Goal: Task Accomplishment & Management: Manage account settings

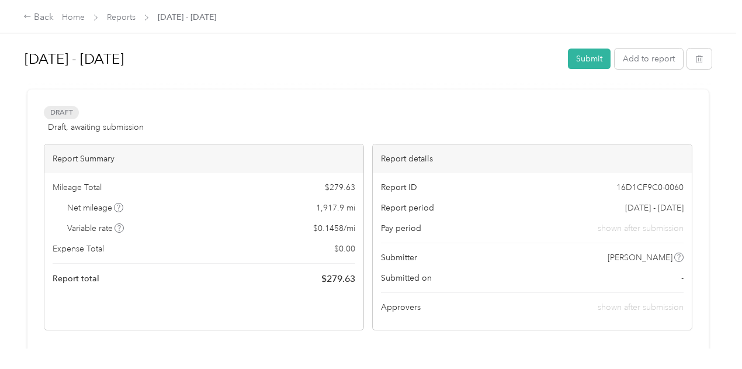
scroll to position [701, 0]
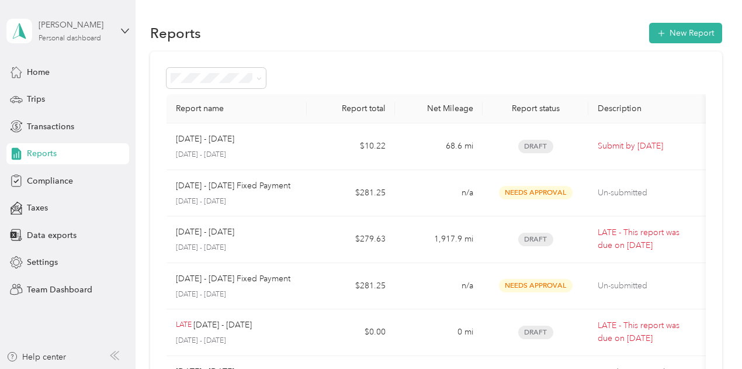
click at [51, 38] on div "Personal dashboard" at bounding box center [70, 38] width 63 height 7
click at [67, 95] on div "Team dashboard" at bounding box center [48, 96] width 63 height 12
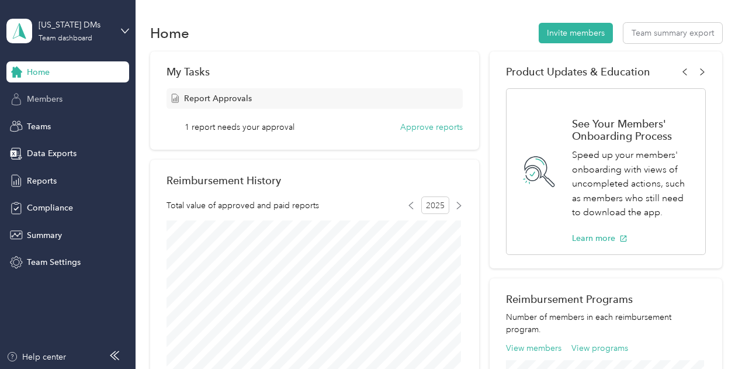
click at [41, 97] on span "Members" at bounding box center [45, 99] width 36 height 12
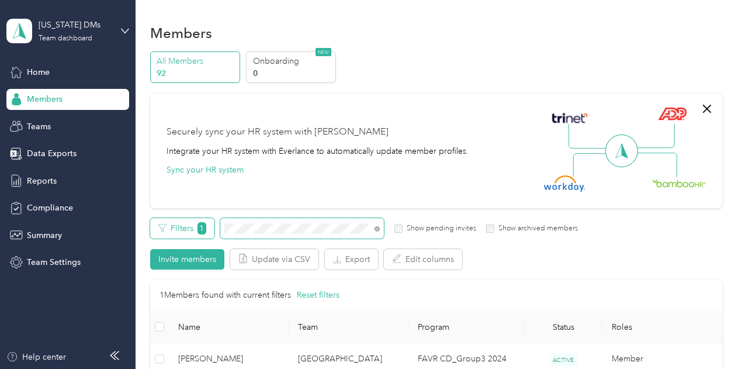
click at [169, 224] on div "Filters 1 Show pending invites Show archived members" at bounding box center [364, 228] width 428 height 20
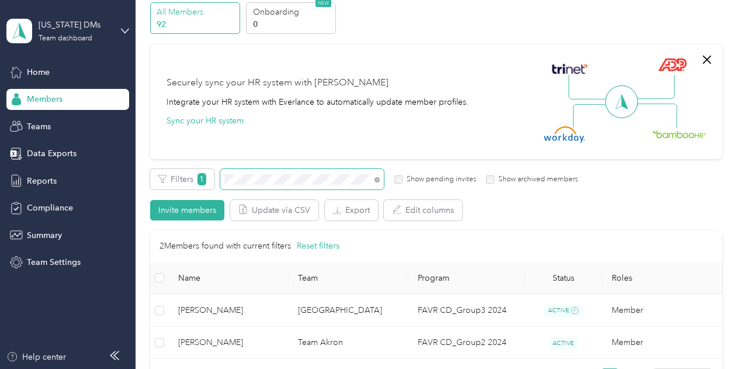
scroll to position [117, 0]
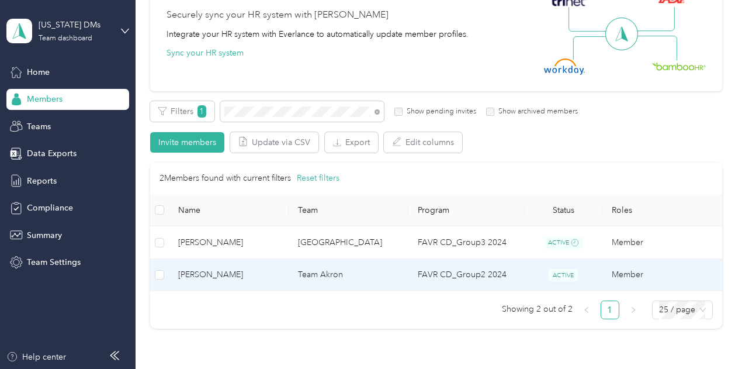
click at [237, 287] on td "[PERSON_NAME]" at bounding box center [229, 275] width 120 height 32
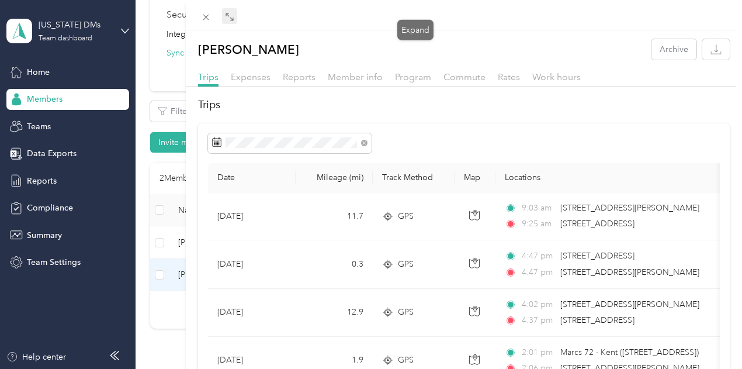
click at [237, 22] on span at bounding box center [229, 16] width 15 height 16
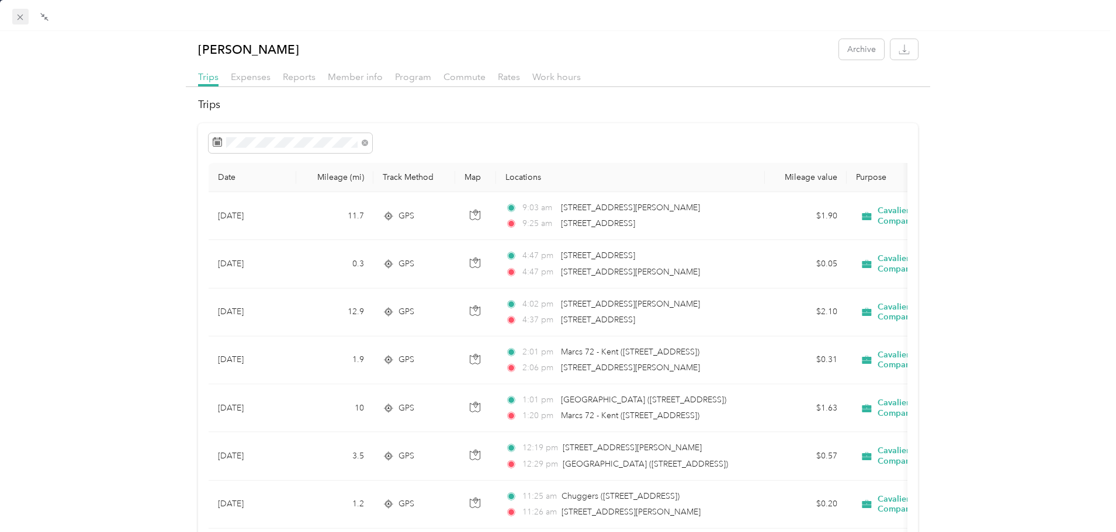
click at [14, 11] on span at bounding box center [20, 17] width 16 height 16
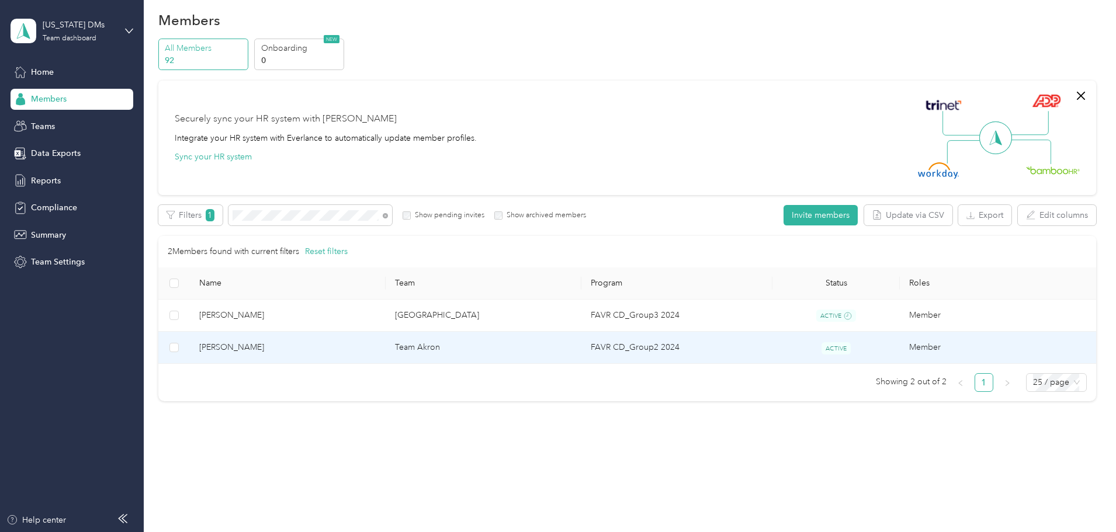
click at [333, 351] on span "[PERSON_NAME]" at bounding box center [287, 347] width 177 height 13
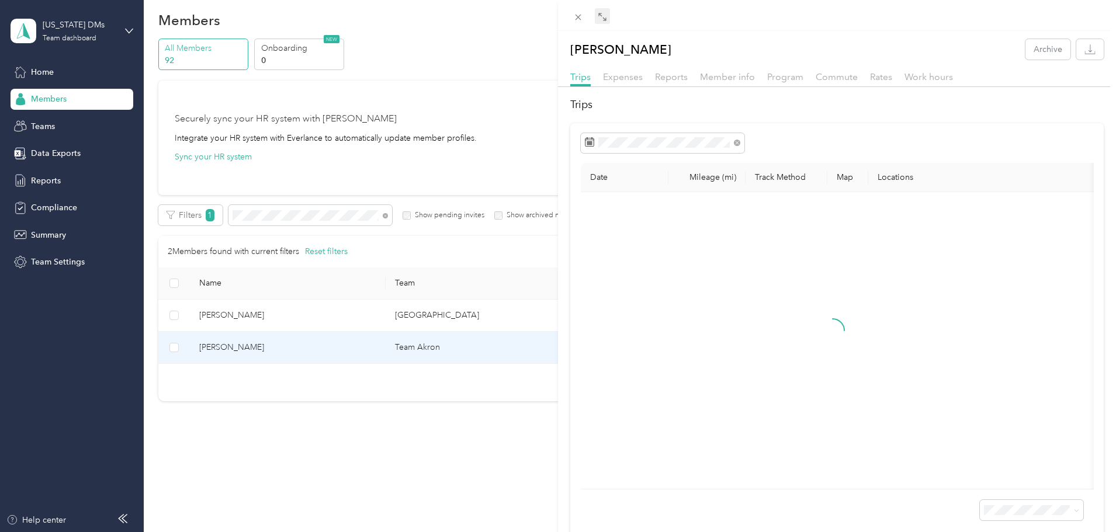
click at [605, 11] on span at bounding box center [602, 16] width 15 height 16
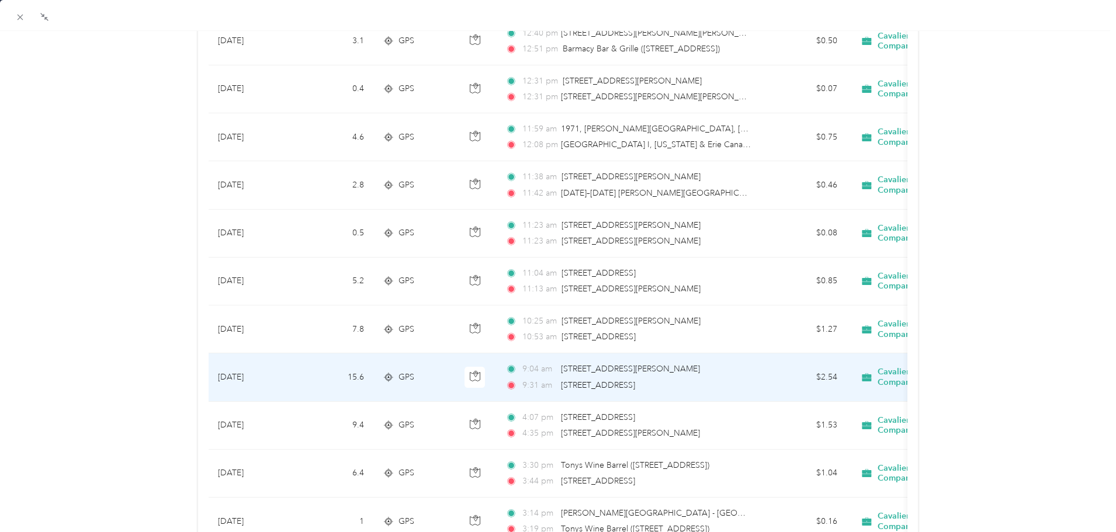
scroll to position [614, 0]
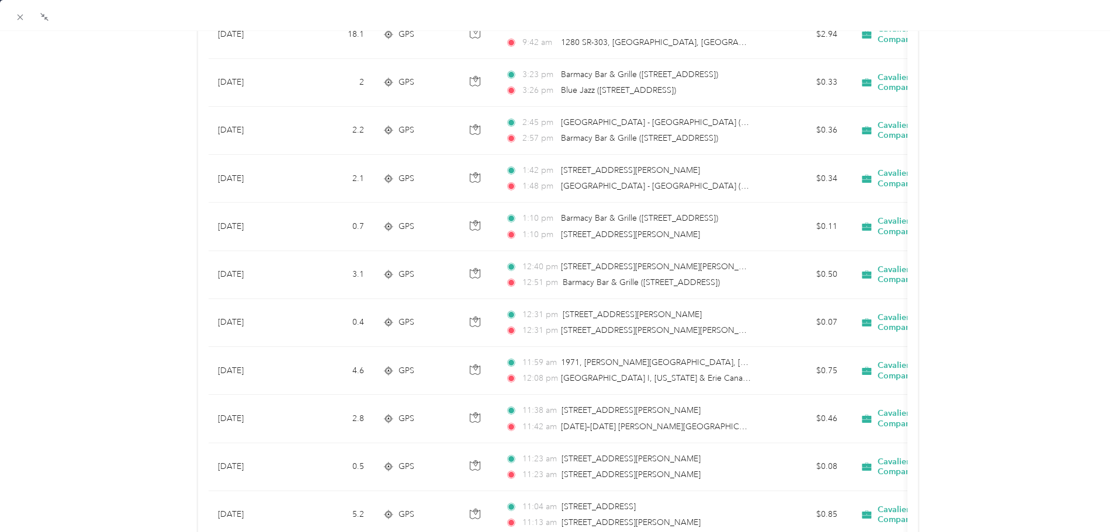
click at [702, 15] on div at bounding box center [558, 15] width 1116 height 31
click at [742, 30] on div at bounding box center [558, 15] width 1116 height 31
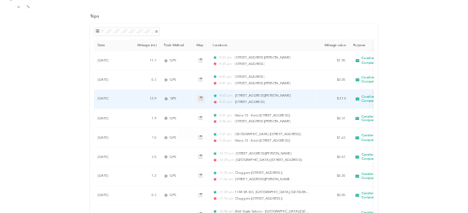
scroll to position [0, 0]
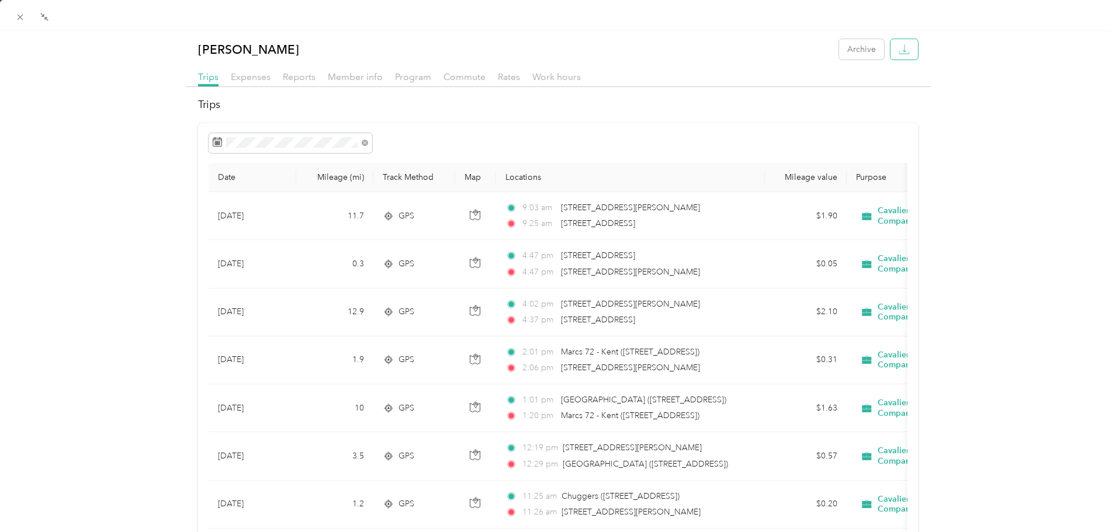
click at [742, 51] on icon "button" at bounding box center [904, 49] width 11 height 11
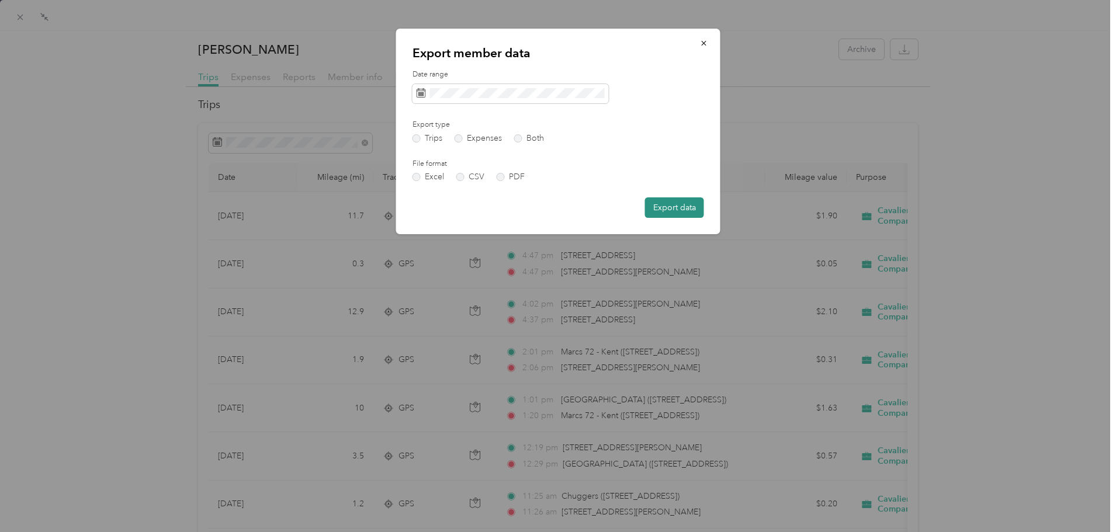
click at [667, 211] on button "Export data" at bounding box center [674, 208] width 59 height 20
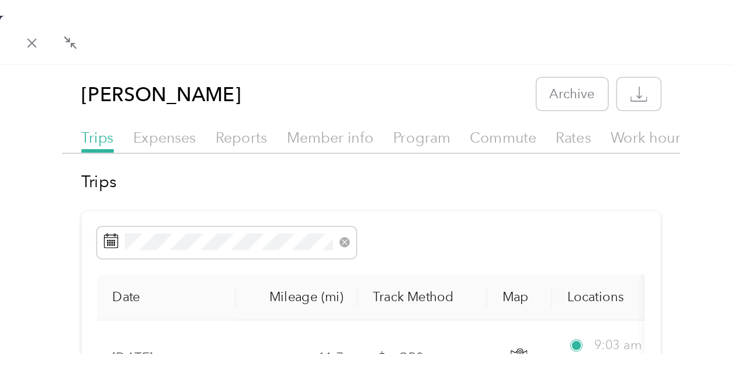
scroll to position [102, 0]
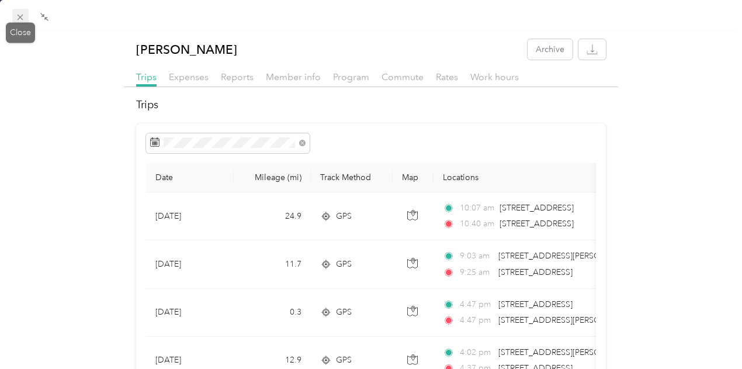
click at [20, 15] on icon at bounding box center [20, 17] width 10 height 10
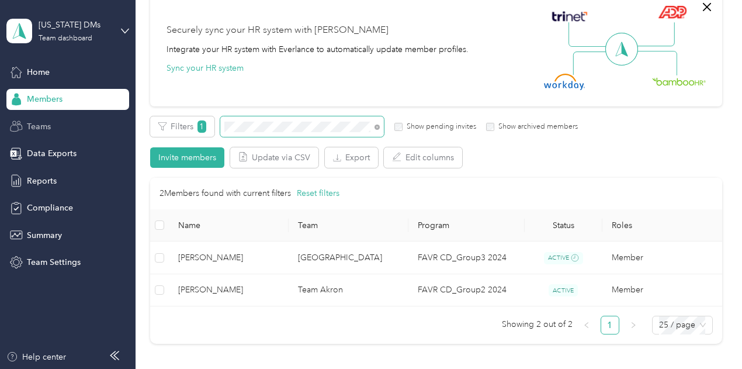
click at [67, 134] on section "[US_STATE] DMs Team dashboard Home Members Teams Data Exports Reports Complianc…" at bounding box center [368, 184] width 736 height 369
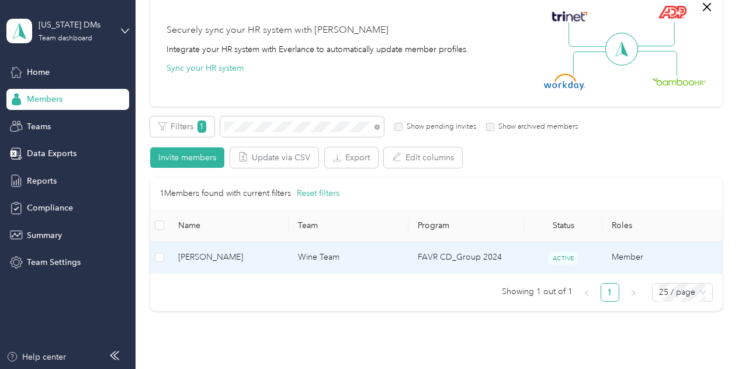
click at [226, 261] on span "[PERSON_NAME]" at bounding box center [228, 257] width 101 height 13
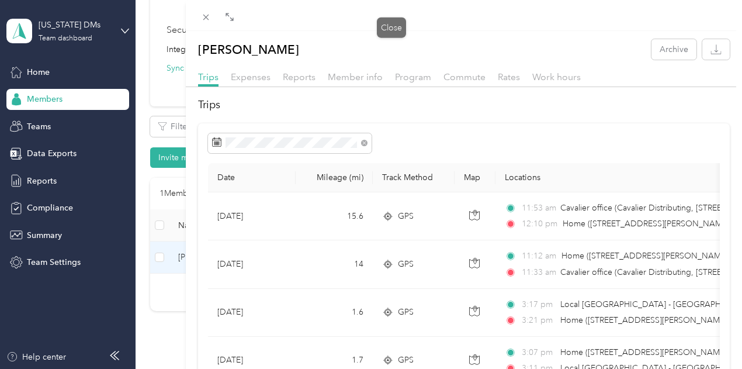
click at [316, 83] on div "Reports" at bounding box center [299, 77] width 33 height 15
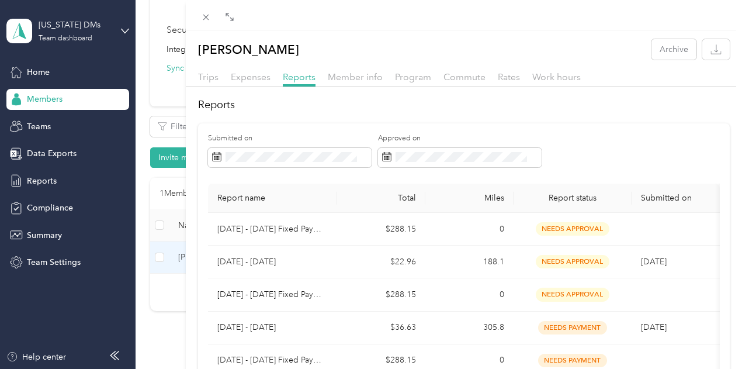
click at [304, 77] on div "[PERSON_NAME] Archive Trips Expenses Reports Member info Program Commute Rates …" at bounding box center [371, 184] width 742 height 369
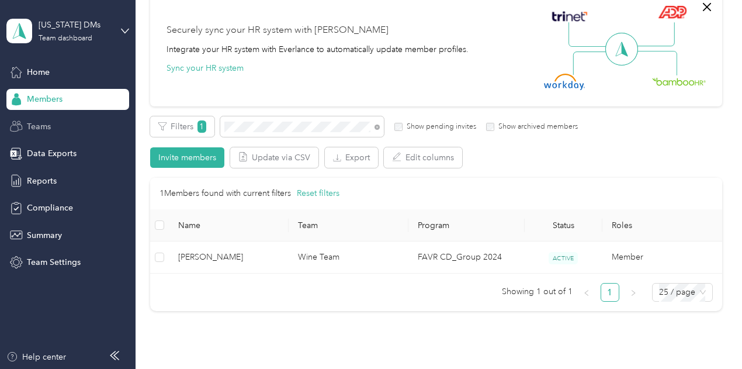
click at [51, 126] on div "Teams" at bounding box center [67, 126] width 123 height 21
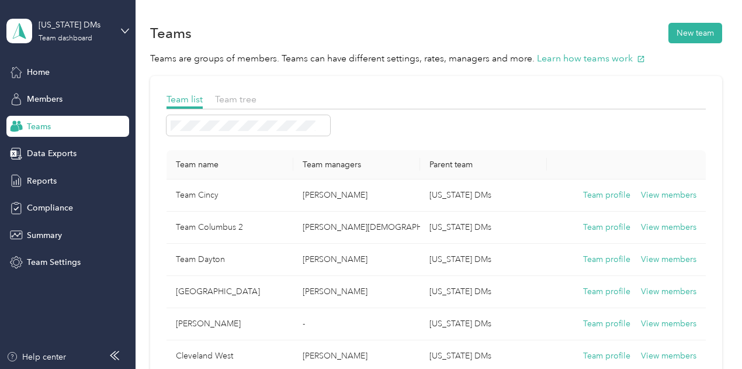
click at [63, 112] on div "Home Members Teams Data Exports Reports Compliance Summary Team Settings" at bounding box center [67, 167] width 123 height 212
click at [59, 106] on div "Members" at bounding box center [67, 99] width 123 height 21
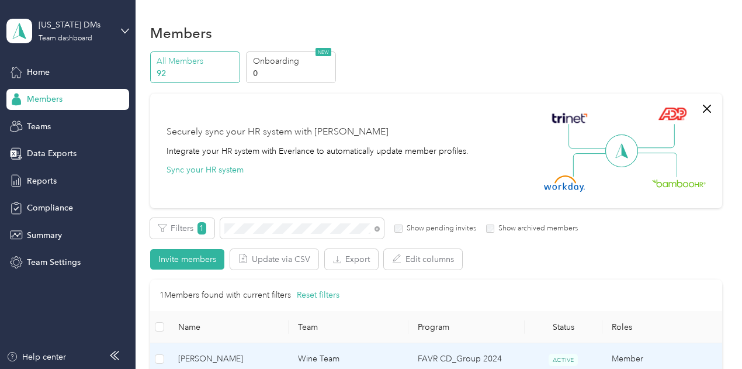
click at [252, 352] on span "[PERSON_NAME]" at bounding box center [228, 358] width 101 height 13
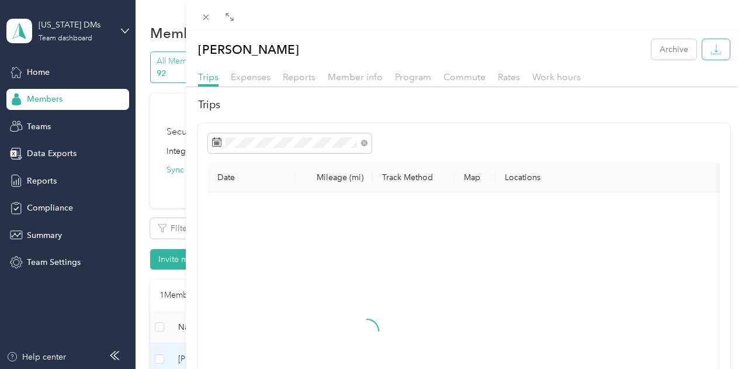
click at [705, 56] on button "button" at bounding box center [715, 49] width 27 height 20
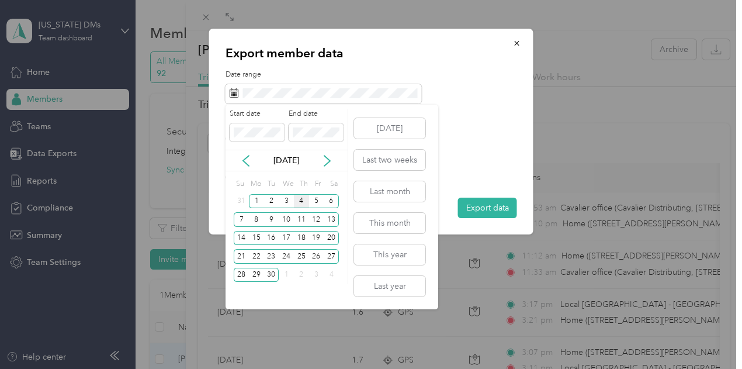
click at [244, 154] on div "[DATE]" at bounding box center [287, 161] width 122 height 22
click at [245, 156] on icon at bounding box center [246, 161] width 12 height 12
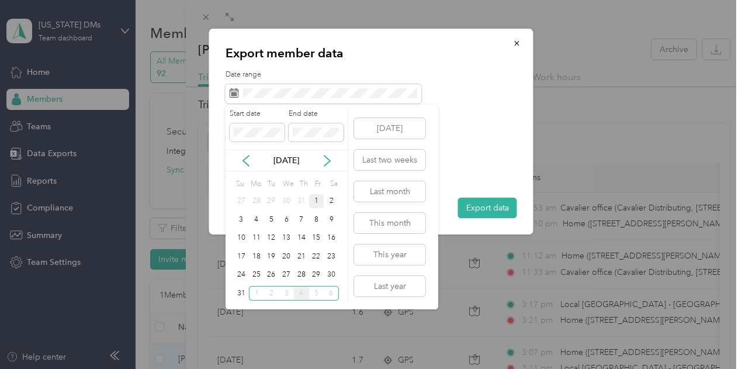
click at [314, 199] on div "1" at bounding box center [316, 201] width 15 height 15
click at [332, 278] on div "30" at bounding box center [331, 275] width 15 height 15
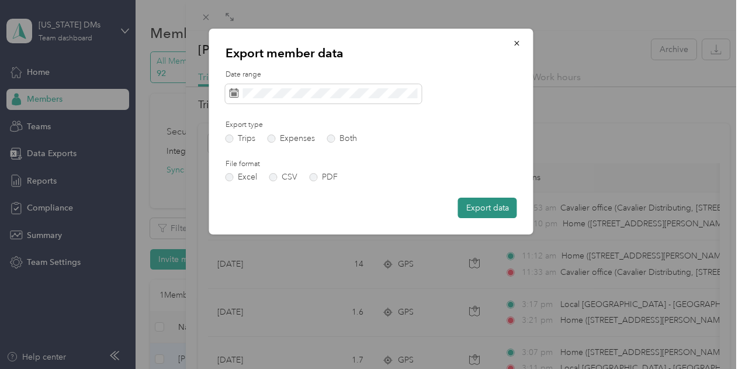
click at [497, 215] on button "Export data" at bounding box center [487, 208] width 59 height 20
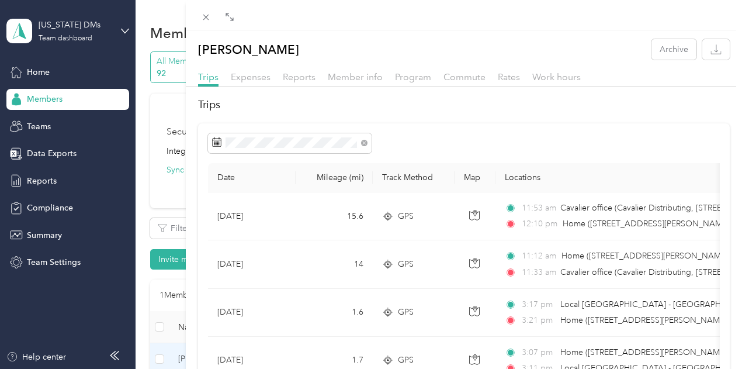
click at [282, 183] on div "[PERSON_NAME] Archive Trips Expenses Reports Member info Program Commute Rates …" at bounding box center [371, 184] width 742 height 369
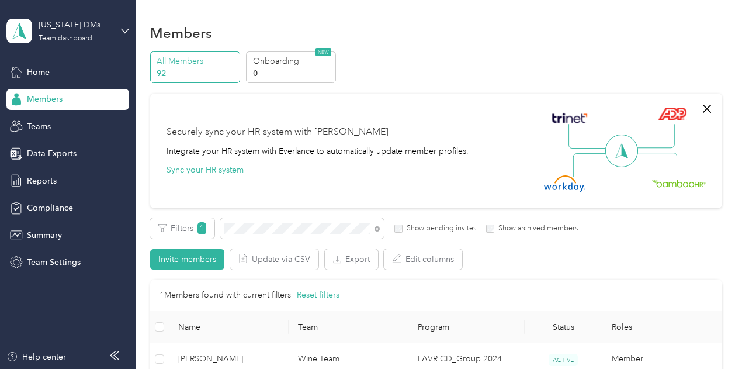
click at [48, 191] on div "Home Members Teams Data Exports Reports Compliance Summary Team Settings" at bounding box center [67, 167] width 123 height 212
click at [45, 184] on span "Reports" at bounding box center [42, 181] width 30 height 12
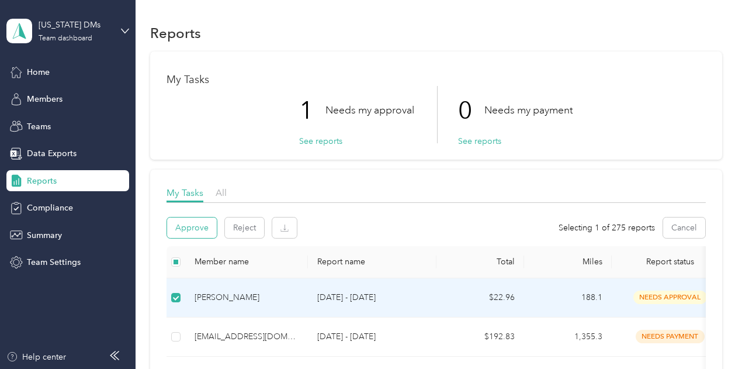
click at [208, 228] on button "Approve" at bounding box center [192, 227] width 50 height 20
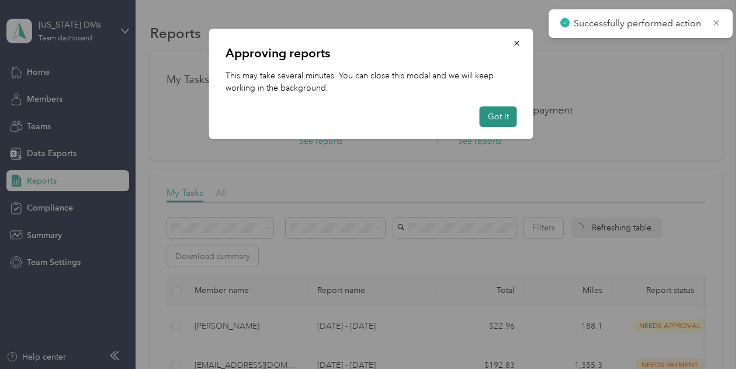
click at [491, 117] on button "Got it" at bounding box center [498, 116] width 37 height 20
